Goal: Information Seeking & Learning: Learn about a topic

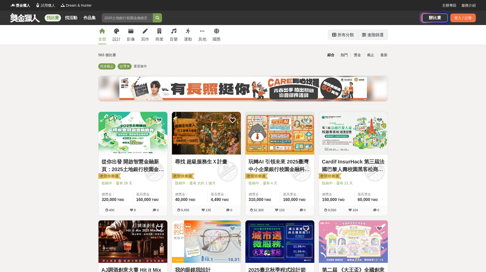
click at [376, 35] on div "進階篩選" at bounding box center [375, 35] width 16 height 10
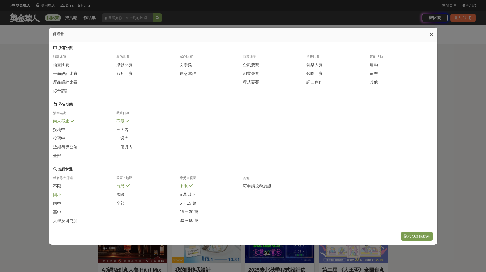
click at [59, 197] on span "國小" at bounding box center [57, 194] width 8 height 5
click at [419, 236] on button "顯示 56 個結果" at bounding box center [417, 235] width 30 height 9
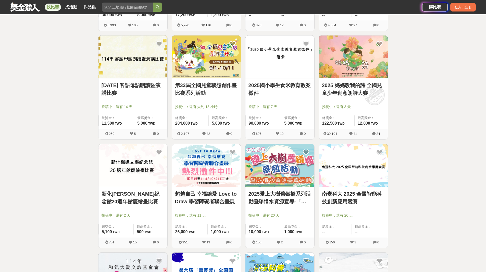
scroll to position [357, 0]
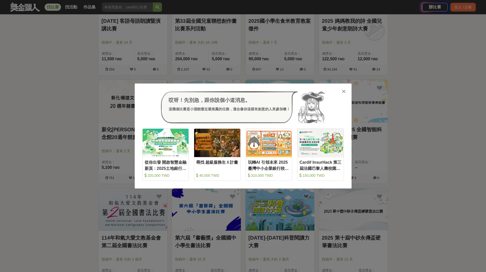
click at [343, 91] on icon at bounding box center [344, 91] width 4 height 5
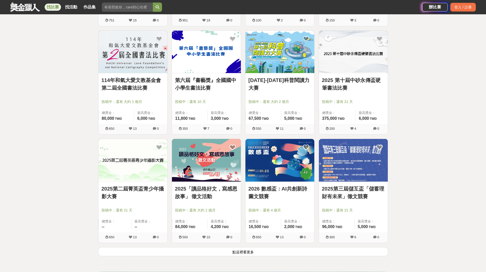
scroll to position [586, 0]
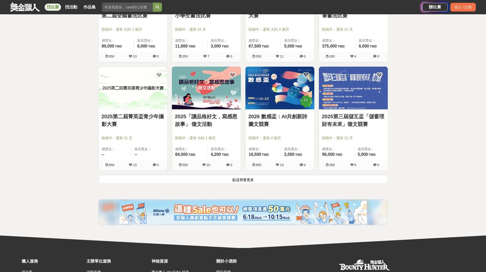
click at [244, 178] on button "點這裡看更多" at bounding box center [243, 179] width 290 height 9
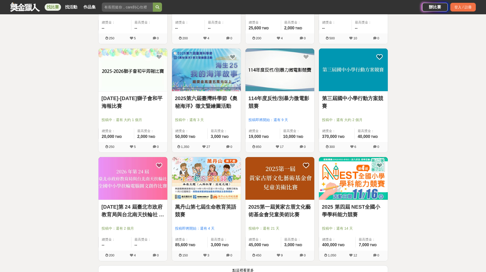
scroll to position [1147, 0]
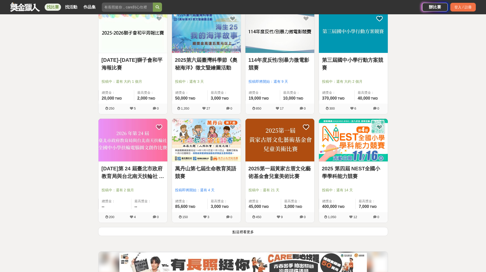
scroll to position [1249, 0]
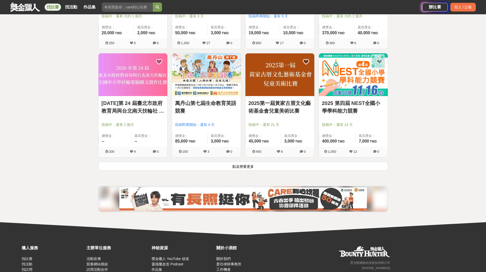
click at [243, 164] on button "點這裡看更多" at bounding box center [243, 165] width 290 height 9
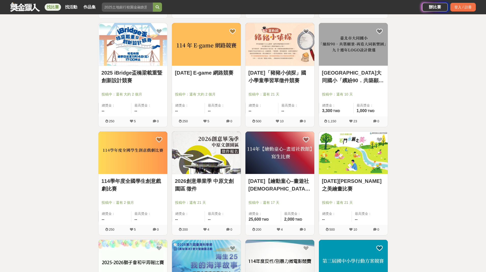
scroll to position [918, 0]
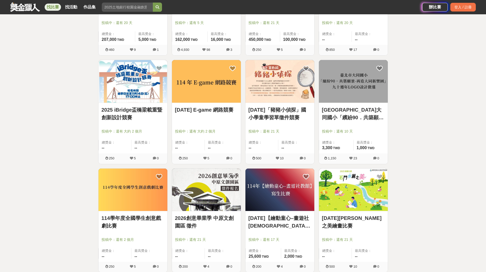
click at [279, 118] on link "114 年「豬豬小偵探」國小學童學習單徵件競賽" at bounding box center [279, 113] width 63 height 15
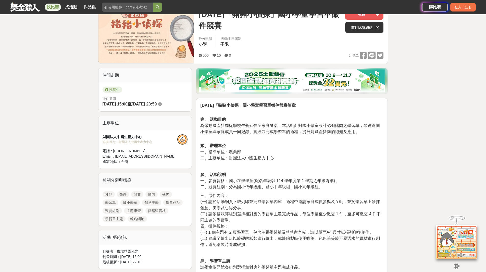
scroll to position [127, 0]
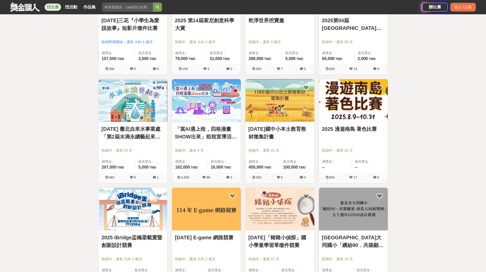
scroll to position [739, 0]
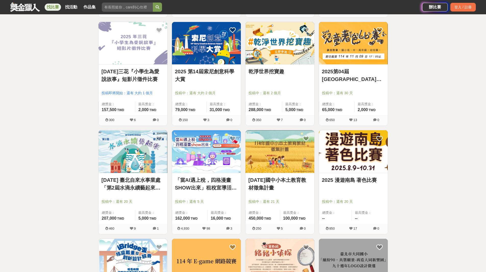
click at [220, 72] on link "2025 第14屆索尼創意科學大賞" at bounding box center [206, 75] width 63 height 15
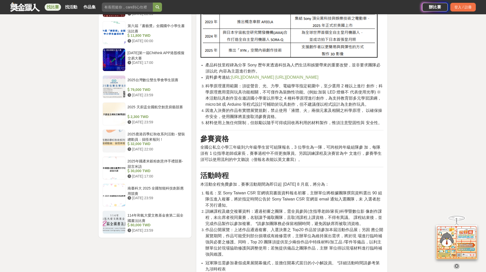
scroll to position [510, 0]
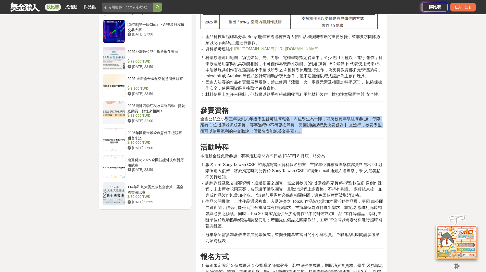
drag, startPoint x: 236, startPoint y: 124, endPoint x: 380, endPoint y: 138, distance: 144.5
click at [380, 134] on p "全國公私立小學三年級到六年級學生皆可組隊報名，3 位學生為一隊，可跨校跨年級組隊參 加，每隊須有 1 位指導老師或家長，賽事過程中不得更換隊員。另因訓練課程及…" at bounding box center [291, 125] width 183 height 18
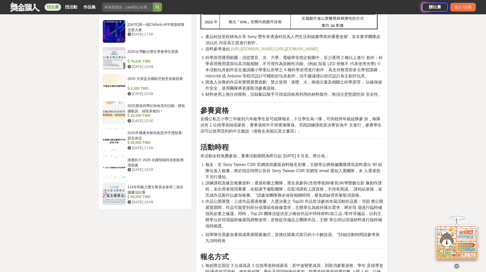
drag, startPoint x: 217, startPoint y: 136, endPoint x: 304, endPoint y: 138, distance: 86.7
click at [304, 134] on p "全國公私立小學三年級到六年級學生皆可組隊報名，3 位學生為一隊，可跨校跨年級組隊參 加，每隊須有 1 位指導老師或家長，賽事過程中不得更換隊員。另因訓練課程及…" at bounding box center [291, 125] width 183 height 18
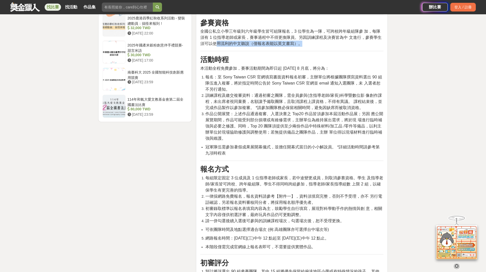
scroll to position [663, 0]
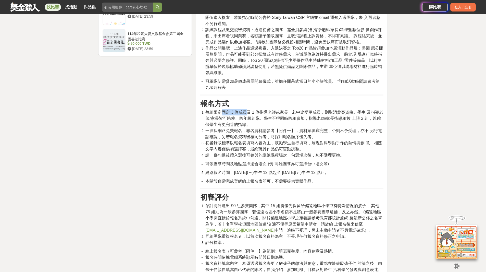
drag, startPoint x: 223, startPoint y: 120, endPoint x: 277, endPoint y: 137, distance: 56.7
click at [245, 116] on span "每組限定固定 3 位成員及 1 位指導老師或家長，若中途變更成員，則取消參賽資格。學生 及指導老師/家長皆可跨校、跨年級組隊。學生不得同時跨組參加，指導老師/…" at bounding box center [293, 118] width 177 height 17
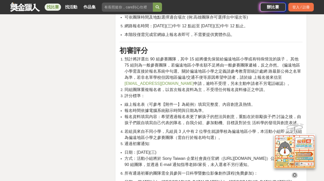
scroll to position [812, 0]
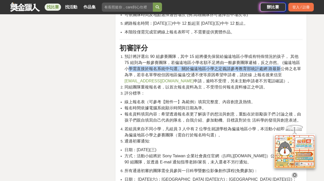
drag, startPoint x: 130, startPoint y: 75, endPoint x: 280, endPoint y: 75, distance: 150.4
click at [280, 75] on span "預計將評選出 90 組參賽團隊，其中 15 組將優先保留給偏遠地區小學或有特殊情況的孩子， 其他 75 組則為一般參賽團隊，若偏遠地區小學名額不足將由一般參賽…" at bounding box center [212, 68] width 176 height 29
click at [250, 76] on span "預計將評選出 90 組參賽團隊，其中 15 組將優先保留給偏遠地區小學或有特殊情況的孩子， 其他 75 組則為一般參賽團隊，若偏遠地區小學名額不足將由一般參賽…" at bounding box center [212, 68] width 176 height 29
click at [198, 73] on span "預計將評選出 90 組參賽團隊，其中 15 組將優先保留給偏遠地區小學或有特殊情況的孩子， 其他 75 組則為一般參賽團隊，若偏遠地區小學名額不足將由一般參賽…" at bounding box center [212, 68] width 176 height 29
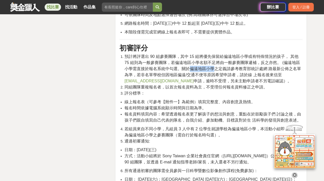
drag, startPoint x: 191, startPoint y: 76, endPoint x: 214, endPoint y: 74, distance: 22.5
click at [214, 74] on span "預計將評選出 90 組參賽團隊，其中 15 組將優先保留給偏遠地區小學或有特殊情況的孩子， 其他 75 組則為一般參賽團隊，若偏遠地區小學名額不足將由一般參賽…" at bounding box center [212, 68] width 176 height 29
copy span "偏遠地區小學"
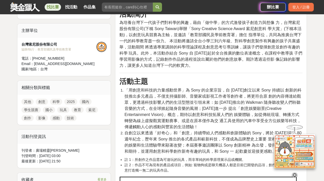
scroll to position [132, 0]
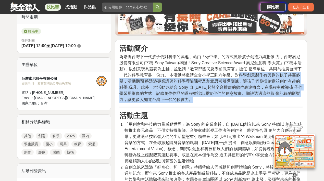
drag, startPoint x: 239, startPoint y: 75, endPoint x: 259, endPoint y: 100, distance: 32.3
click at [259, 100] on p "為培養台灣下一代孩子們對科學的興趣，藉由「做中學」的方式激發孩子創造力與想像 力，台灣索尼股份有限公司(下稱 Sony Taiwan)舉辦「Sony Crea…" at bounding box center [210, 78] width 183 height 49
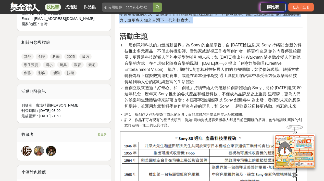
scroll to position [234, 0]
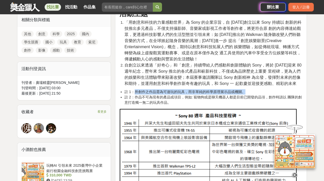
drag, startPoint x: 135, startPoint y: 91, endPoint x: 244, endPoint y: 91, distance: 109.6
click at [244, 91] on li "註 1：所創作之作品需為可遊玩的玩具，而非單純的科學原理展示品或機關。" at bounding box center [213, 91] width 178 height 5
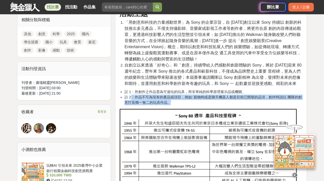
drag, startPoint x: 132, startPoint y: 97, endPoint x: 251, endPoint y: 101, distance: 119.9
click at [251, 101] on li "註 2：作品不可為現有的產品或項目，例如: 寵物狗或是聊天機器人都是目前已開發的品項，創作時請以 團隊的創意打造獨一無二的玩具作品。" at bounding box center [213, 100] width 178 height 11
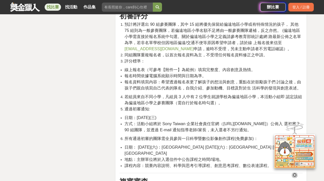
scroll to position [846, 0]
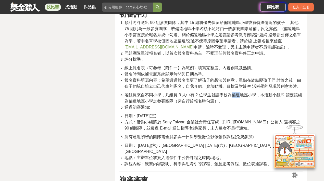
drag, startPoint x: 230, startPoint y: 101, endPoint x: 206, endPoint y: 125, distance: 34.1
click at [238, 100] on span "若組員來自不同小學，凡組員 3 人中有 2 位學生就讀學校為偏遠地區小學，本活動小組即 認定該組為偏遠地區小學之參賽團隊（需自行於報名時勾選）。" at bounding box center [212, 98] width 177 height 10
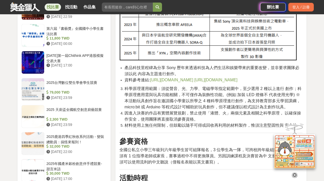
scroll to position [485, 0]
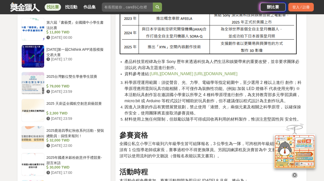
drag, startPoint x: 233, startPoint y: 107, endPoint x: 297, endPoint y: 105, distance: 64.3
click at [297, 104] on li "科學原理運用範圍：須從聲音、光、力學、電磁學等指定範圍中，至少選用 2 種以上進行 創作；科學原理應用需與玩具功能相關，不可僅作為裝飾性功能。(例如:加裝 L…" at bounding box center [213, 92] width 178 height 24
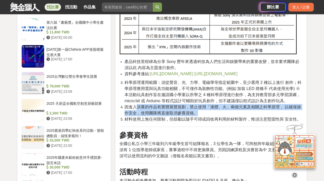
drag, startPoint x: 142, startPoint y: 115, endPoint x: 255, endPoint y: 120, distance: 113.0
click at [255, 116] on li "因進入決賽的作品有實體展覽規劃，禁止使用「液體、火」兩個元素及相關之科學原理， 以確保操作安全，使用團隊將直接取消參賽資格。" at bounding box center [213, 110] width 178 height 12
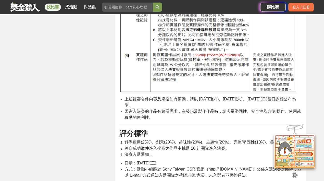
scroll to position [1199, 0]
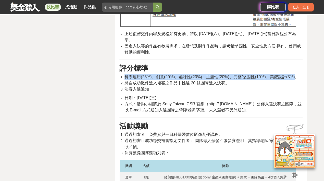
drag, startPoint x: 123, startPoint y: 89, endPoint x: 296, endPoint y: 87, distance: 173.1
click at [296, 80] on li "科學運用(25%)、創意(20%)、趣味性(20%)、主題性(20%)、完整/堅固性(10%)、美觀設計(5%)。" at bounding box center [213, 77] width 178 height 6
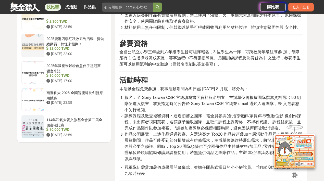
scroll to position [122, 0]
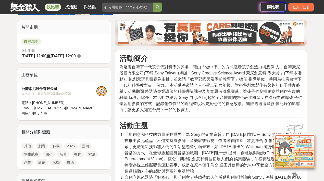
drag, startPoint x: 119, startPoint y: 65, endPoint x: 208, endPoint y: 113, distance: 100.7
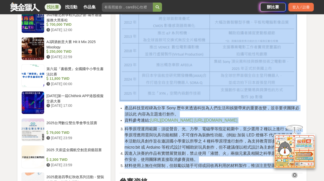
scroll to position [428, 0]
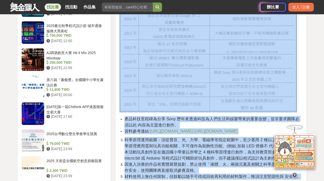
drag, startPoint x: 301, startPoint y: 96, endPoint x: 264, endPoint y: 56, distance: 54.3
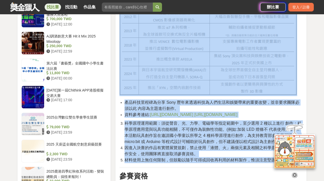
scroll to position [445, 0]
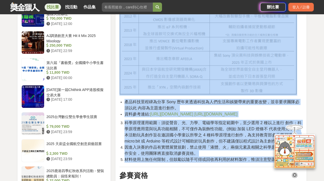
click at [224, 105] on li "產品科技里程碑為分享 Sony 歷年來透過科技為人們生活和娛樂帶來的重要改變，並非要求團隊必須以此 內容為主題進行創作。" at bounding box center [213, 105] width 178 height 12
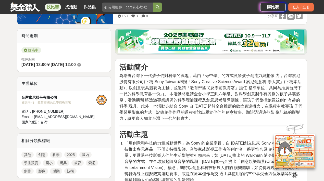
scroll to position [122, 0]
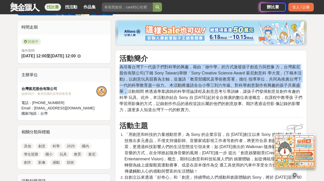
drag, startPoint x: 127, startPoint y: 93, endPoint x: 249, endPoint y: 118, distance: 124.3
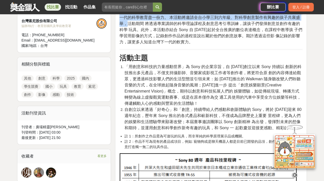
scroll to position [190, 0]
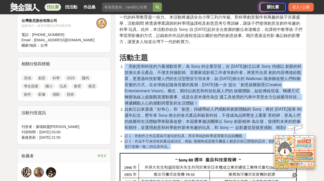
drag, startPoint x: 176, startPoint y: 146, endPoint x: 121, endPoint y: 68, distance: 95.0
copy div "「用創意和科技的力量感動世界」為 Sony 的企業宗旨，自 1946 年創立以來 Sony 持續以 創新的科技推出多元產品，不僅支持攝影師、音樂家或影視工作者…"
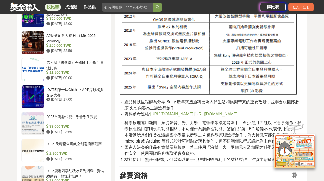
scroll to position [479, 0]
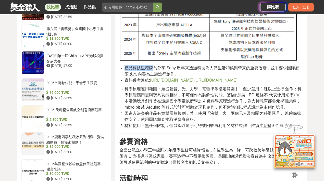
drag, startPoint x: 124, startPoint y: 69, endPoint x: 151, endPoint y: 68, distance: 27.1
click at [151, 68] on span "產品科技里程碑為分享 Sony 歷年來透過科技為人們生活和娛樂帶來的重要改變，並非要求團隊必須以此 內容為主題進行創作。" at bounding box center [211, 71] width 175 height 10
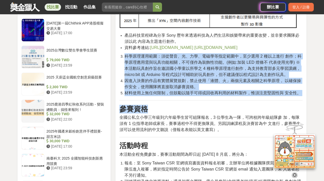
scroll to position [512, 0]
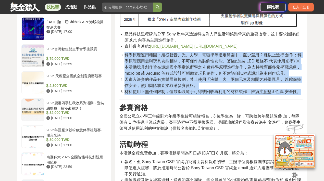
drag, startPoint x: 125, startPoint y: 94, endPoint x: 301, endPoint y: 97, distance: 175.9
click at [301, 95] on ol "科學原理運用範圍：須從聲音、光、力學、電磁學等指定範圍中，至少選用 2 種以上進行 創作；科學原理應用需與玩具功能相關，不可僅作為裝飾性功能。(例如:加裝 L…" at bounding box center [210, 73] width 183 height 43
copy ol "科學原理運用範圍：須從聲音、光、力學、電磁學等指定範圍中，至少選用 2 種以上進行 創作；科學原理應用需與玩具功能相關，不可僅作為裝飾性功能。(例如:加裝 L…"
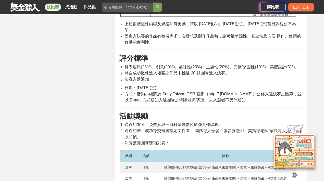
scroll to position [1209, 0]
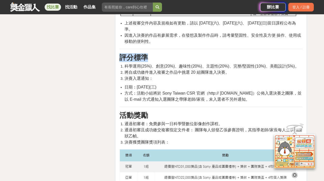
drag, startPoint x: 120, startPoint y: 68, endPoint x: 303, endPoint y: 74, distance: 183.1
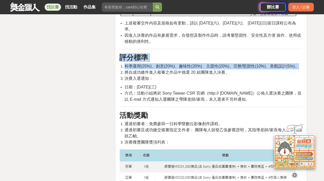
drag, startPoint x: 299, startPoint y: 76, endPoint x: 121, endPoint y: 69, distance: 178.1
copy div "評分標準 科學運用(25%)、創意(20%)、趣味性(20%)、主題性(20%)、完整/堅固性(10%)、美觀設計(5%)。"
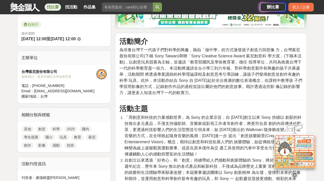
scroll to position [139, 0]
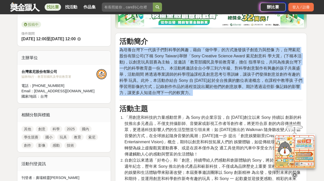
drag, startPoint x: 119, startPoint y: 49, endPoint x: 234, endPoint y: 64, distance: 115.6
copy span "為培養台灣下一代孩子們對科學的興趣，藉由「做中學」的方式激發孩子創造力與想像 力，台灣索尼股份有限公司(下稱 Sony Taiwan)舉辦「Sony Crea…"
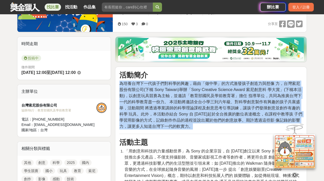
scroll to position [105, 0]
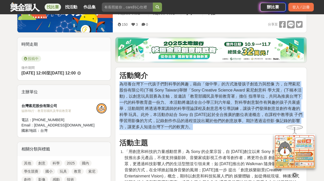
click at [201, 91] on span "為培養台灣下一代孩子們對科學的興趣，藉由「做中學」的方式激發孩子創造力與想像 力，台灣索尼股份有限公司(下稱 Sony Taiwan)舉辦「Sony Crea…" at bounding box center [210, 105] width 183 height 47
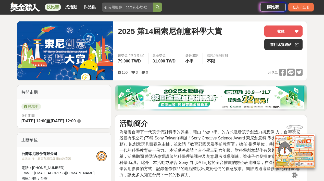
scroll to position [3, 0]
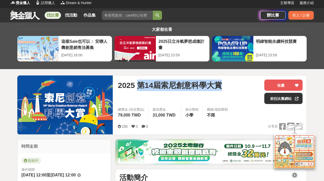
drag, startPoint x: 140, startPoint y: 84, endPoint x: 226, endPoint y: 82, distance: 85.7
click at [226, 82] on div "2025 第14屆索尼創意科學大賞" at bounding box center [189, 85] width 142 height 11
drag, startPoint x: 209, startPoint y: 83, endPoint x: 213, endPoint y: 85, distance: 4.8
copy span "第14屆索尼創意科學大賞"
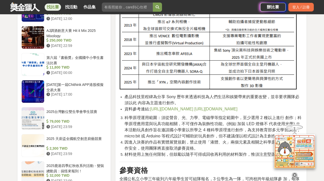
scroll to position [512, 0]
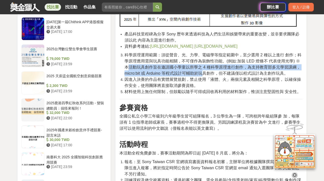
drag, startPoint x: 129, startPoint y: 74, endPoint x: 205, endPoint y: 76, distance: 76.2
click at [205, 75] on span "科學原理運用範圍：須從聲音、光、力學、電磁學等指定範圍中，至少選用 2 種以上進行 創作；科學原理應用需與玩具功能相關，不可僅作為裝飾性功能。(例如:加裝 L…" at bounding box center [212, 64] width 177 height 23
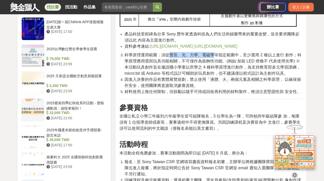
drag, startPoint x: 170, startPoint y: 60, endPoint x: 215, endPoint y: 59, distance: 45.1
click at [215, 59] on span "科學原理運用範圍：須從聲音、光、力學、電磁學等指定範圍中，至少選用 2 種以上進行 創作；科學原理應用需與玩具功能相關，不可僅作為裝飾性功能。(例如:加裝 L…" at bounding box center [212, 64] width 177 height 23
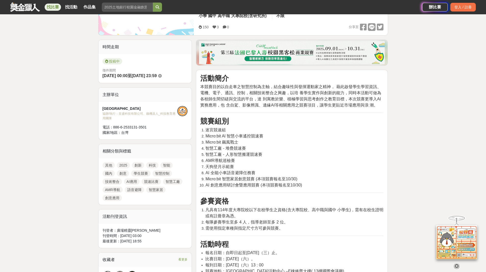
scroll to position [153, 0]
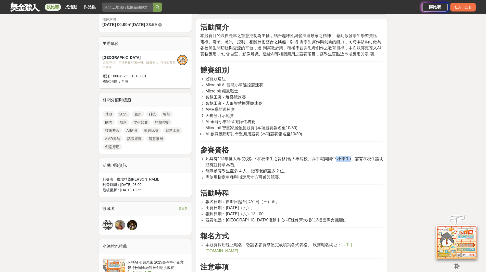
drag, startPoint x: 336, startPoint y: 160, endPoint x: 351, endPoint y: 154, distance: 15.7
click at [351, 154] on div "活動簡介 本競賽目的以自走車之智慧控制為主軸，結合趣味性與發揮運動家之精神， 藉此啟發學生學習資訊、電機、電子、通訊、控制，相關技術整合之興趣，以培 養學生實…" at bounding box center [291, 214] width 183 height 382
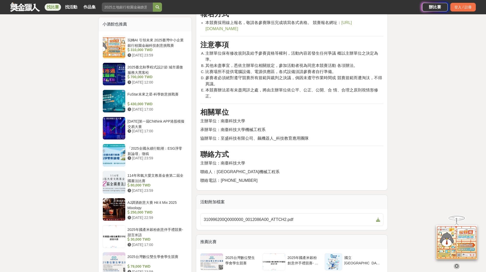
scroll to position [382, 0]
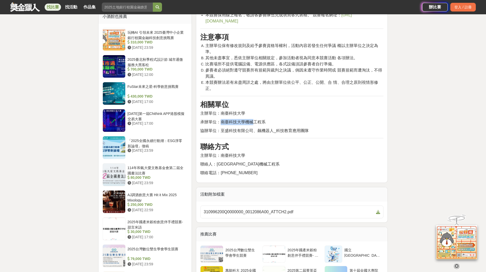
drag, startPoint x: 222, startPoint y: 123, endPoint x: 253, endPoint y: 121, distance: 31.5
click at [253, 121] on span "承辦單位：南臺科技大學機械工程系" at bounding box center [232, 122] width 65 height 4
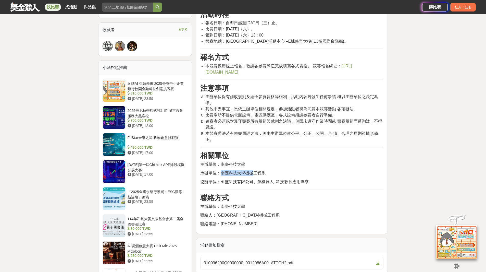
scroll to position [408, 0]
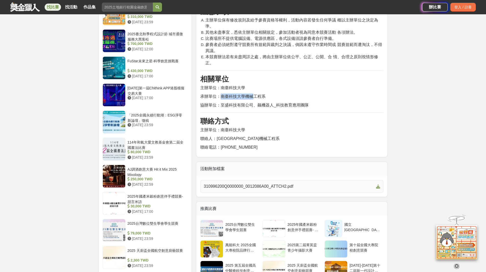
click at [289, 184] on span "310996200Q0000000_0012086A00_ATTCH2.pdf" at bounding box center [288, 186] width 170 height 6
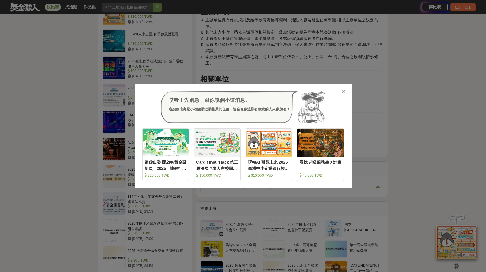
drag, startPoint x: 345, startPoint y: 92, endPoint x: 327, endPoint y: 97, distance: 19.3
click at [345, 92] on icon at bounding box center [344, 91] width 4 height 5
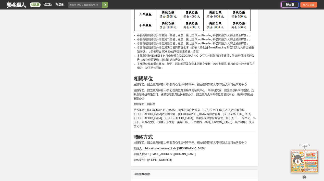
scroll to position [1530, 0]
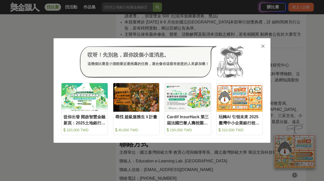
click at [261, 44] on icon at bounding box center [263, 46] width 4 height 5
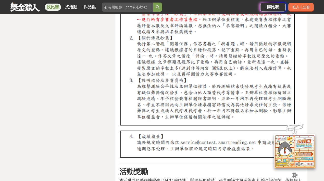
scroll to position [1173, 0]
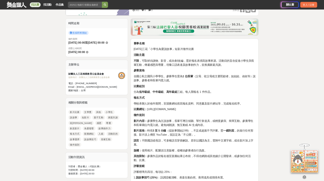
scroll to position [127, 0]
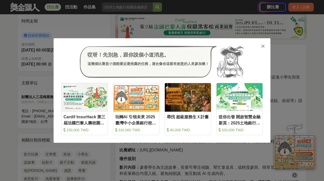
click at [262, 46] on icon at bounding box center [263, 46] width 4 height 5
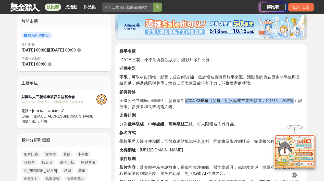
drag, startPoint x: 187, startPoint y: 102, endPoint x: 296, endPoint y: 101, distance: 109.1
click at [296, 101] on span "全國公私立國民小學學生。參賽學生需為 1 位長輩 （父母、祖父母或主要照顧者，如姑姑、叔叔等）說故事。參賽者和長輩均需入鏡。" at bounding box center [210, 103] width 183 height 10
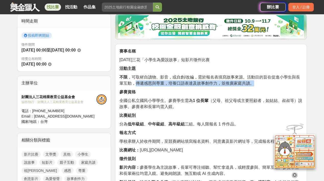
drag, startPoint x: 137, startPoint y: 82, endPoint x: 254, endPoint y: 85, distance: 117.3
click at [254, 85] on p "不限 ，可取材自讀物、影音，或自創/改編，需於報名表填寫故事來源。活動目的旨在促進小學生與長輩互動，傳遞感恩與尊重，培養口語表達及故事創作力，並推廣家庭共讀。" at bounding box center [210, 80] width 183 height 12
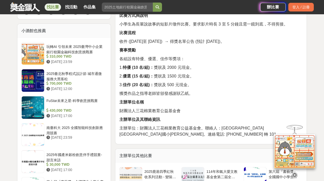
scroll to position [467, 0]
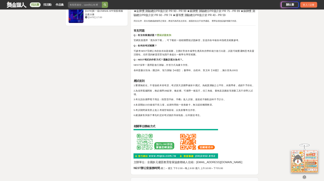
scroll to position [918, 0]
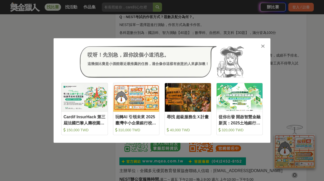
click at [264, 46] on icon at bounding box center [263, 46] width 4 height 5
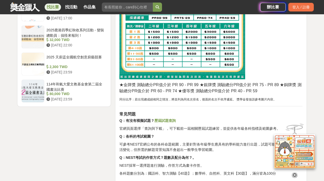
scroll to position [731, 0]
